Goal: Information Seeking & Learning: Learn about a topic

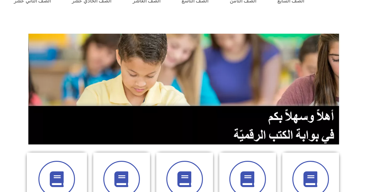
scroll to position [63, 0]
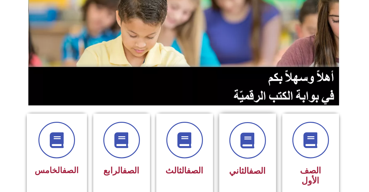
click at [228, 130] on div at bounding box center [248, 140] width 40 height 37
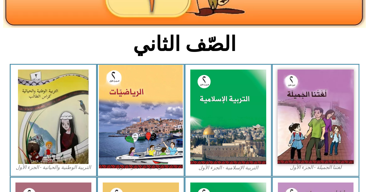
scroll to position [126, 0]
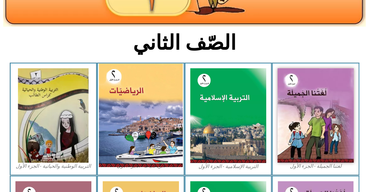
click at [163, 129] on img at bounding box center [141, 116] width 84 height 104
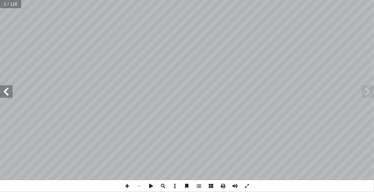
click at [11, 94] on span at bounding box center [6, 91] width 13 height 13
click at [11, 93] on span at bounding box center [6, 91] width 13 height 13
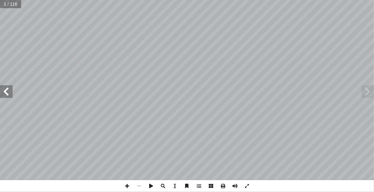
click at [11, 93] on span at bounding box center [6, 91] width 13 height 13
click at [12, 94] on span at bounding box center [6, 91] width 13 height 13
click at [10, 93] on span at bounding box center [6, 91] width 13 height 13
click at [12, 92] on span at bounding box center [6, 91] width 13 height 13
click at [8, 93] on span at bounding box center [6, 91] width 13 height 13
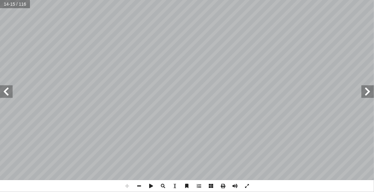
click at [9, 92] on span at bounding box center [6, 91] width 13 height 13
click at [10, 90] on span at bounding box center [6, 91] width 13 height 13
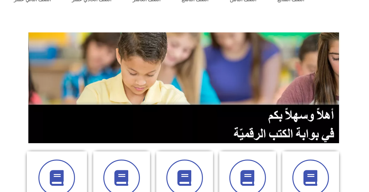
scroll to position [63, 0]
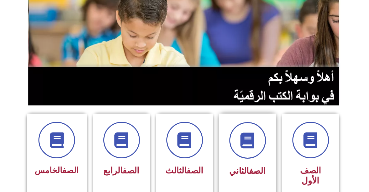
click at [233, 125] on div at bounding box center [248, 140] width 40 height 37
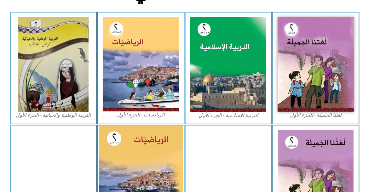
scroll to position [189, 0]
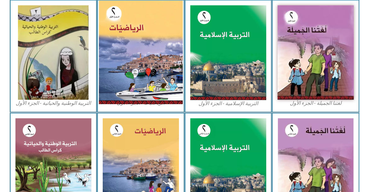
click at [135, 57] on img at bounding box center [141, 53] width 84 height 104
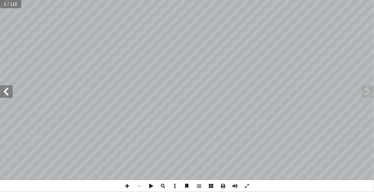
click at [7, 97] on span at bounding box center [6, 91] width 13 height 13
click at [6, 98] on span at bounding box center [6, 91] width 13 height 13
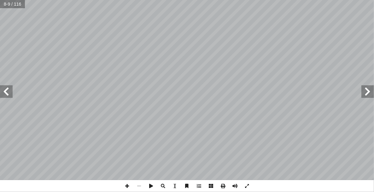
click at [8, 88] on span at bounding box center [6, 91] width 13 height 13
click at [9, 90] on span at bounding box center [6, 91] width 13 height 13
